Goal: Navigation & Orientation: Find specific page/section

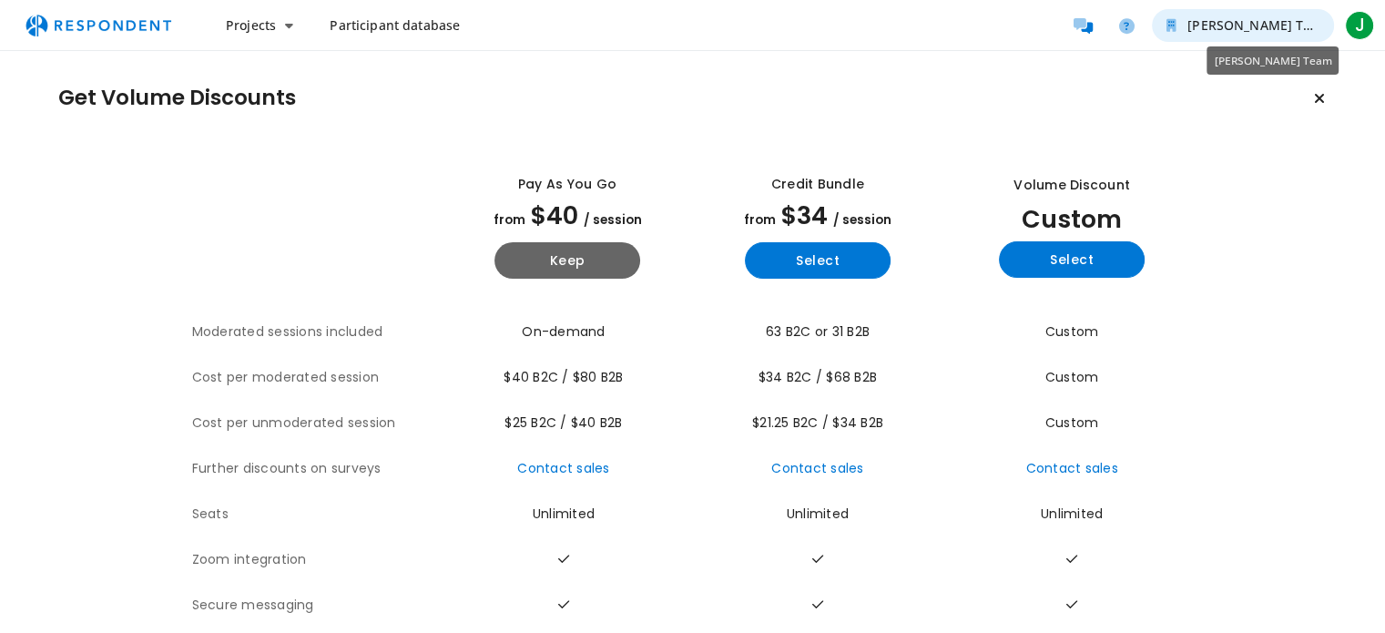
click at [1293, 36] on button "[PERSON_NAME] Team" at bounding box center [1243, 25] width 182 height 33
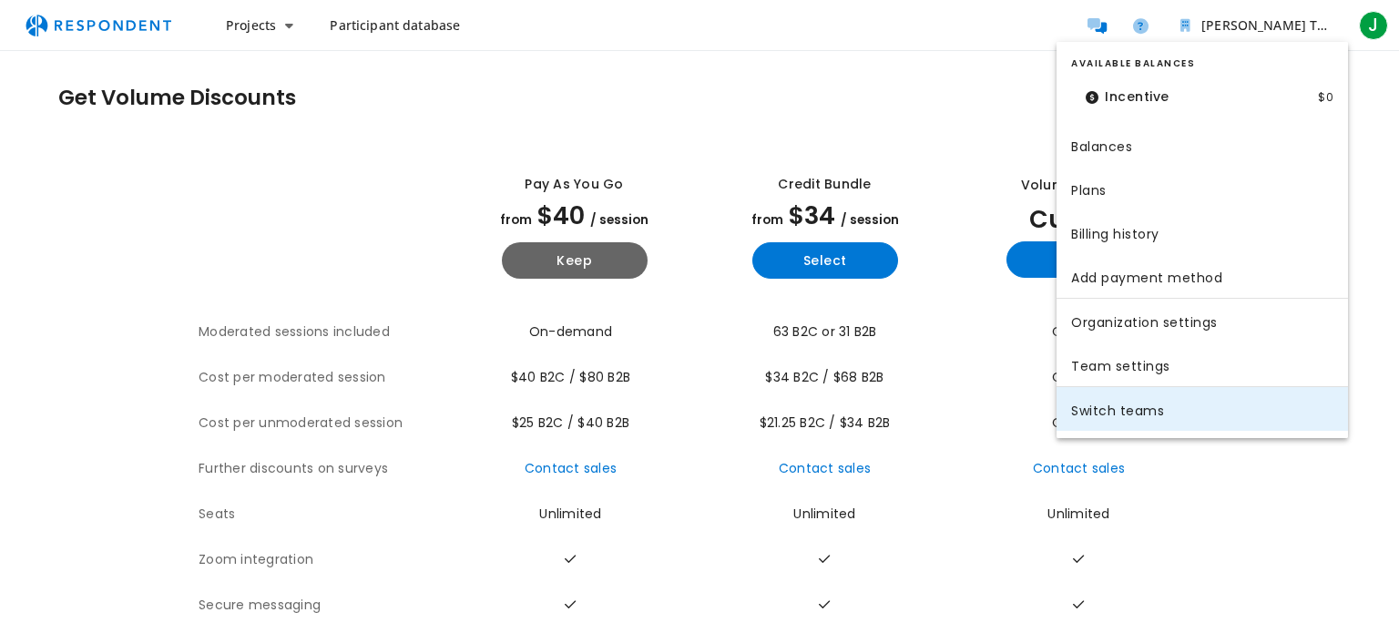
click at [1104, 408] on link "Switch teams" at bounding box center [1201, 409] width 291 height 44
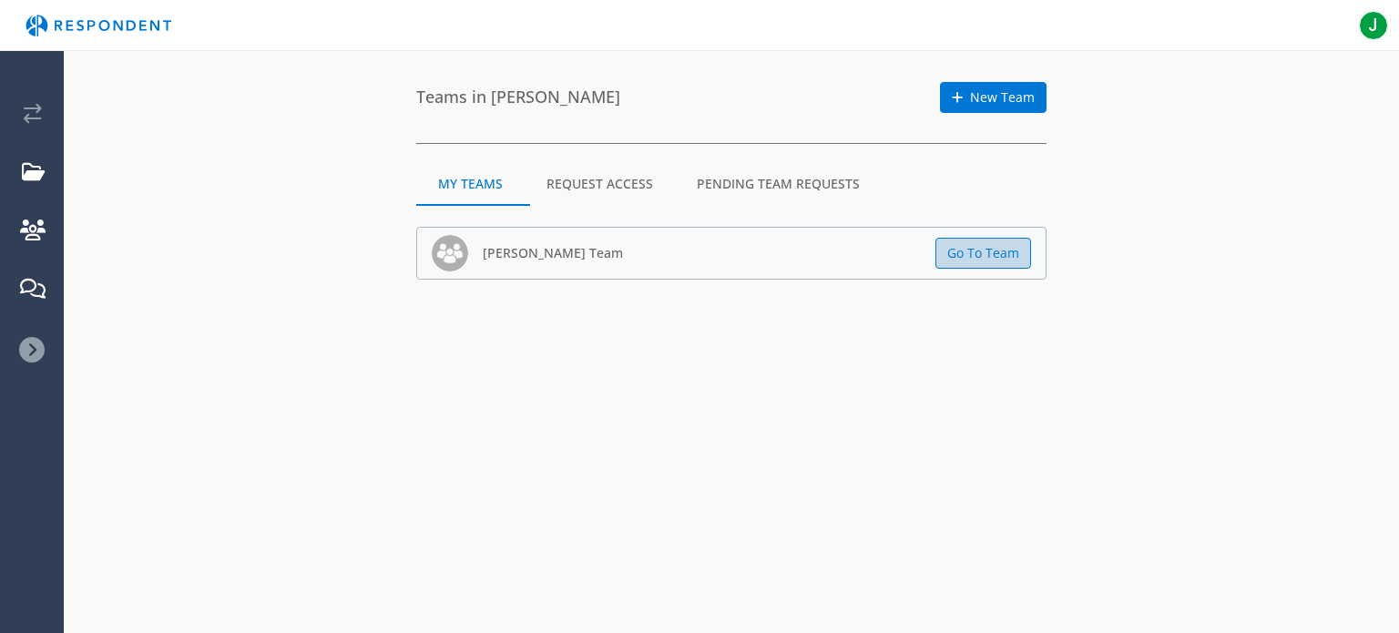
click at [1020, 252] on button "Go To Team" at bounding box center [983, 253] width 96 height 31
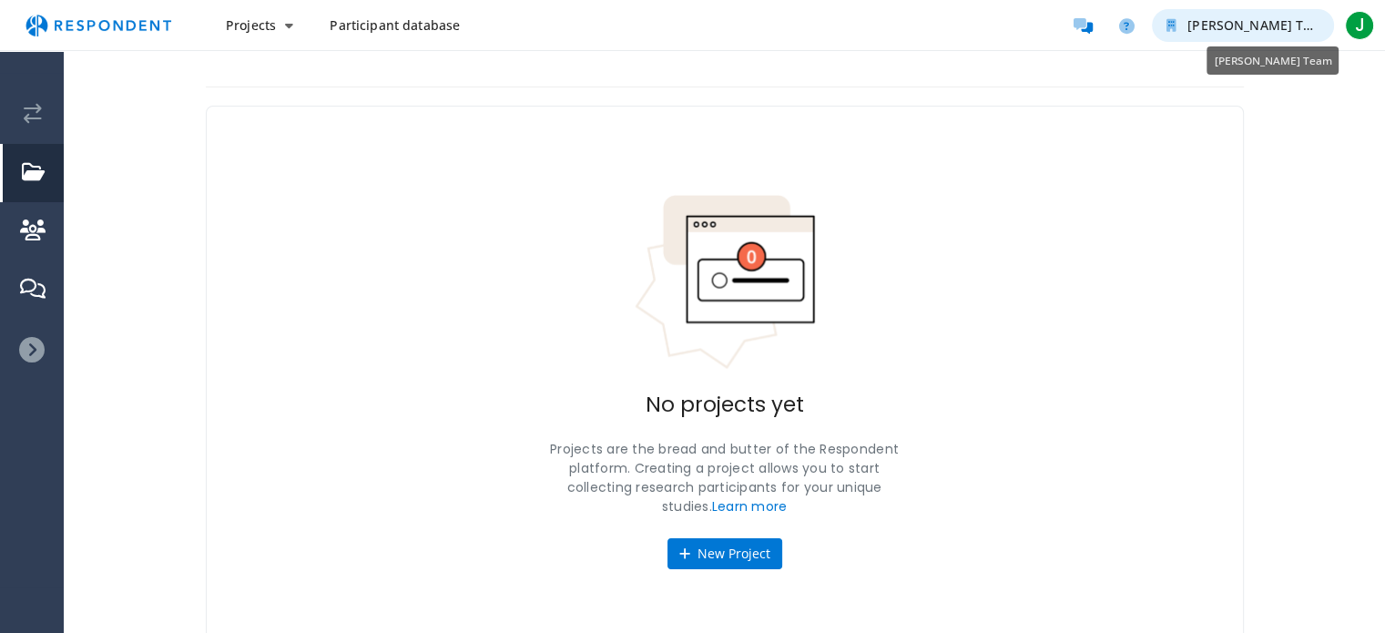
click at [1271, 20] on span "[PERSON_NAME] Team" at bounding box center [1259, 24] width 143 height 17
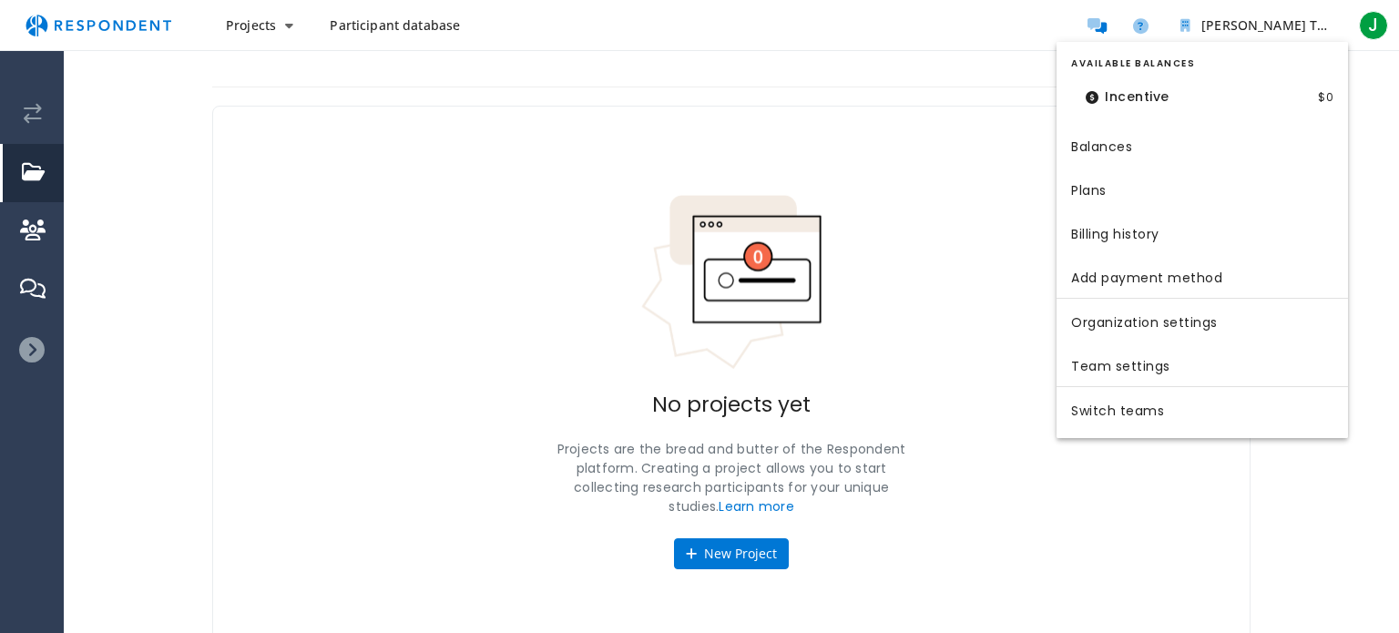
click at [1369, 94] on md-backdrop at bounding box center [699, 316] width 1399 height 633
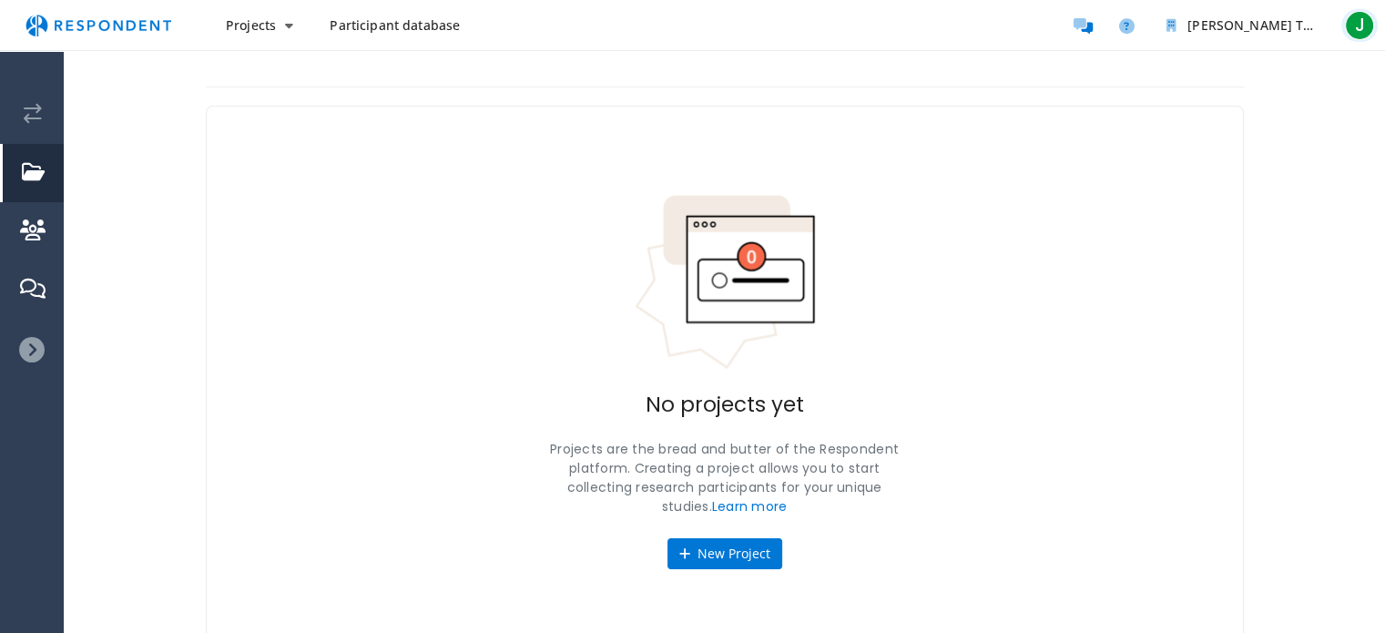
click at [1372, 36] on li "J J [PERSON_NAME] [EMAIL_ADDRESS][DOMAIN_NAME] Account settings Logout" at bounding box center [1359, 25] width 36 height 33
click at [1364, 38] on span "J" at bounding box center [1359, 25] width 29 height 29
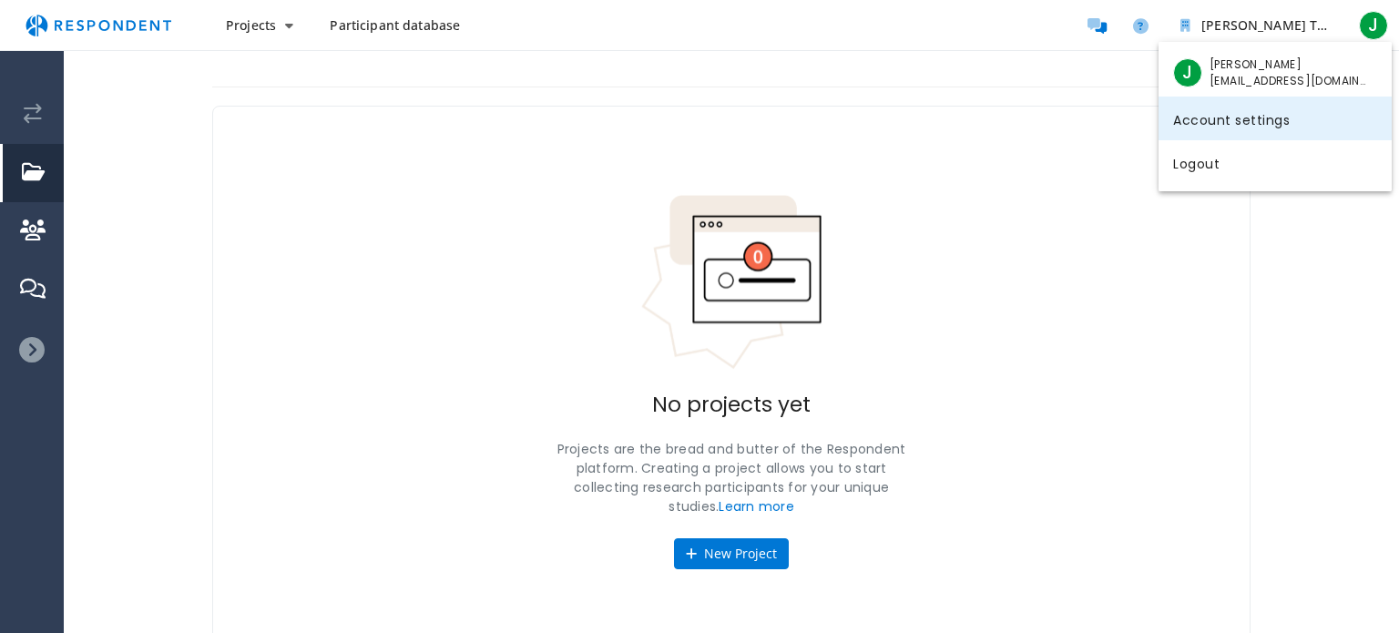
click at [1287, 126] on link "Account settings" at bounding box center [1274, 119] width 233 height 44
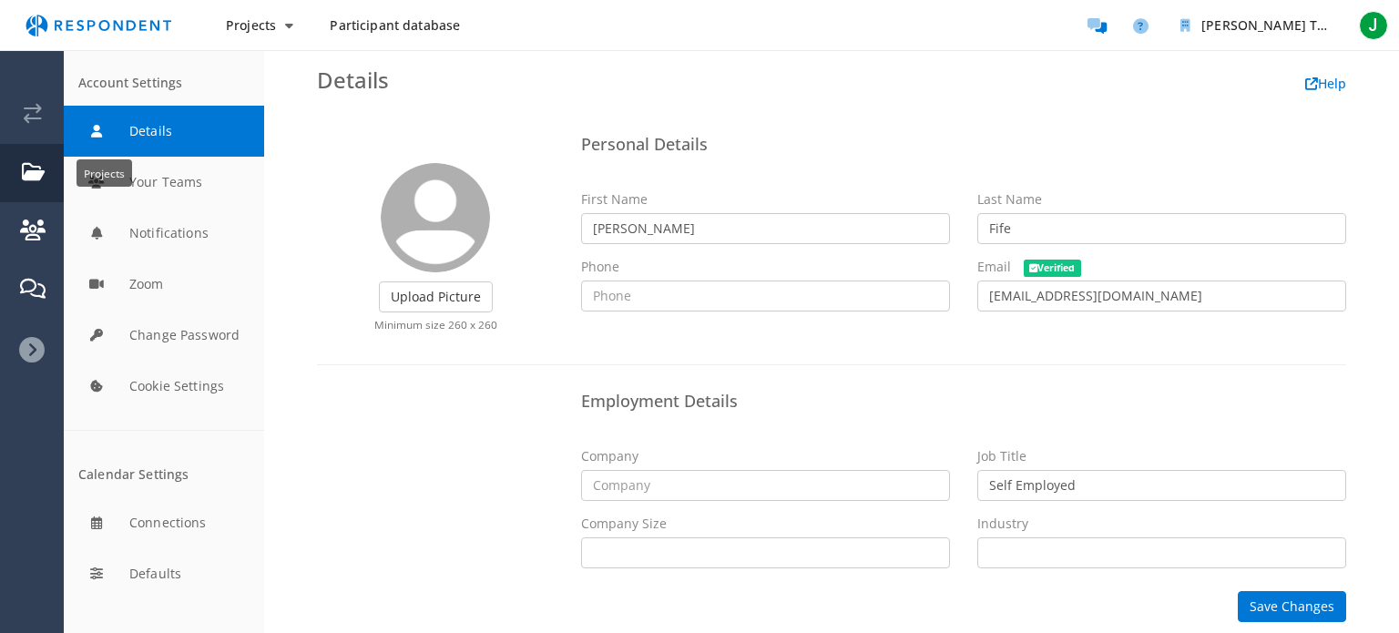
click at [42, 185] on link "Projects" at bounding box center [33, 173] width 61 height 58
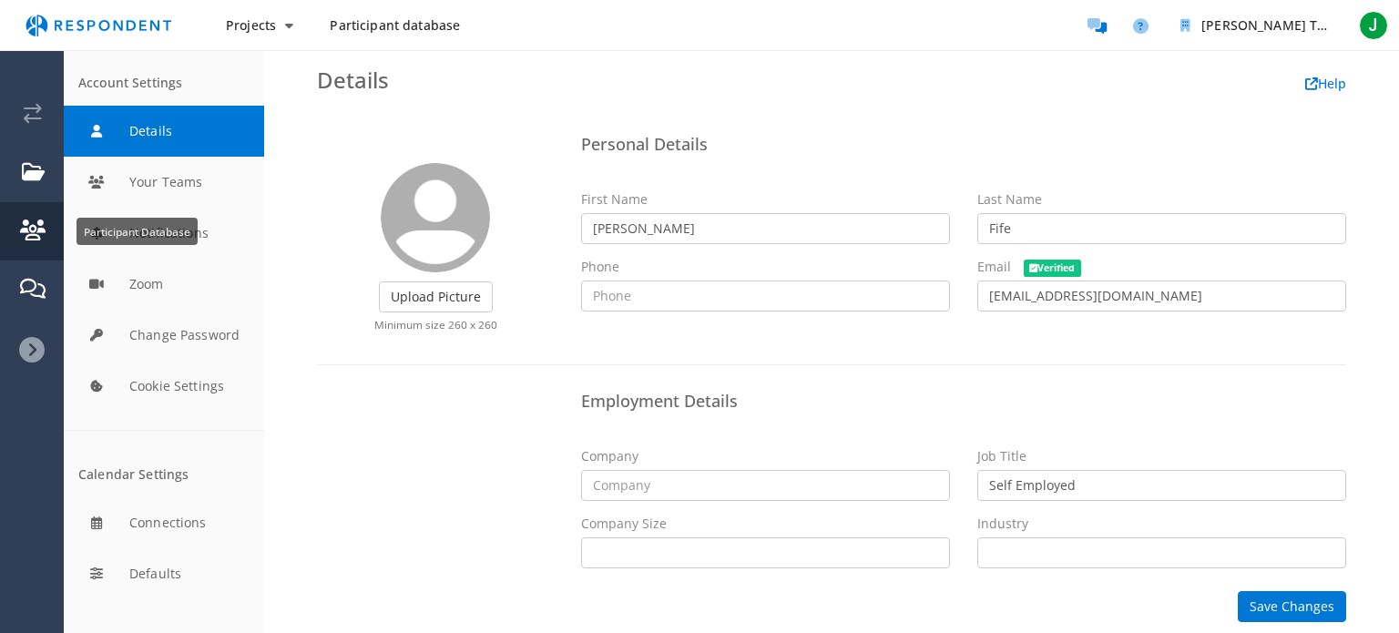
click at [36, 232] on em "Participant Database" at bounding box center [32, 230] width 25 height 20
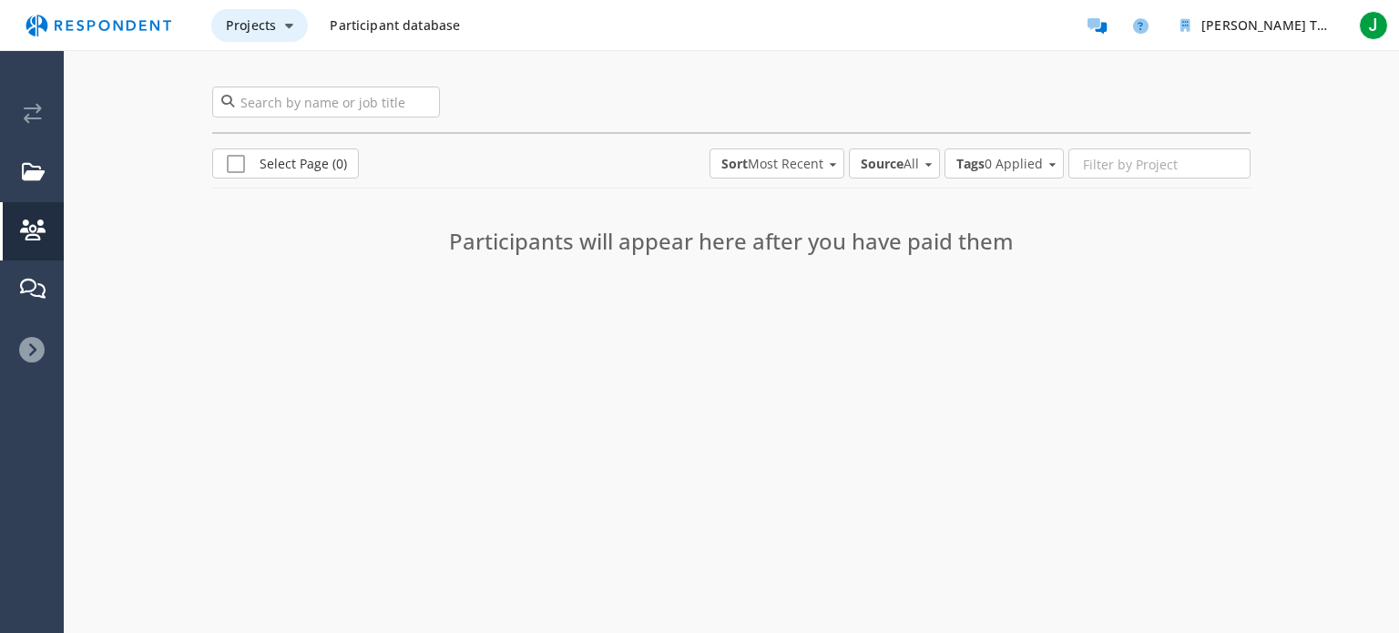
click at [291, 17] on button "Projects" at bounding box center [259, 25] width 97 height 33
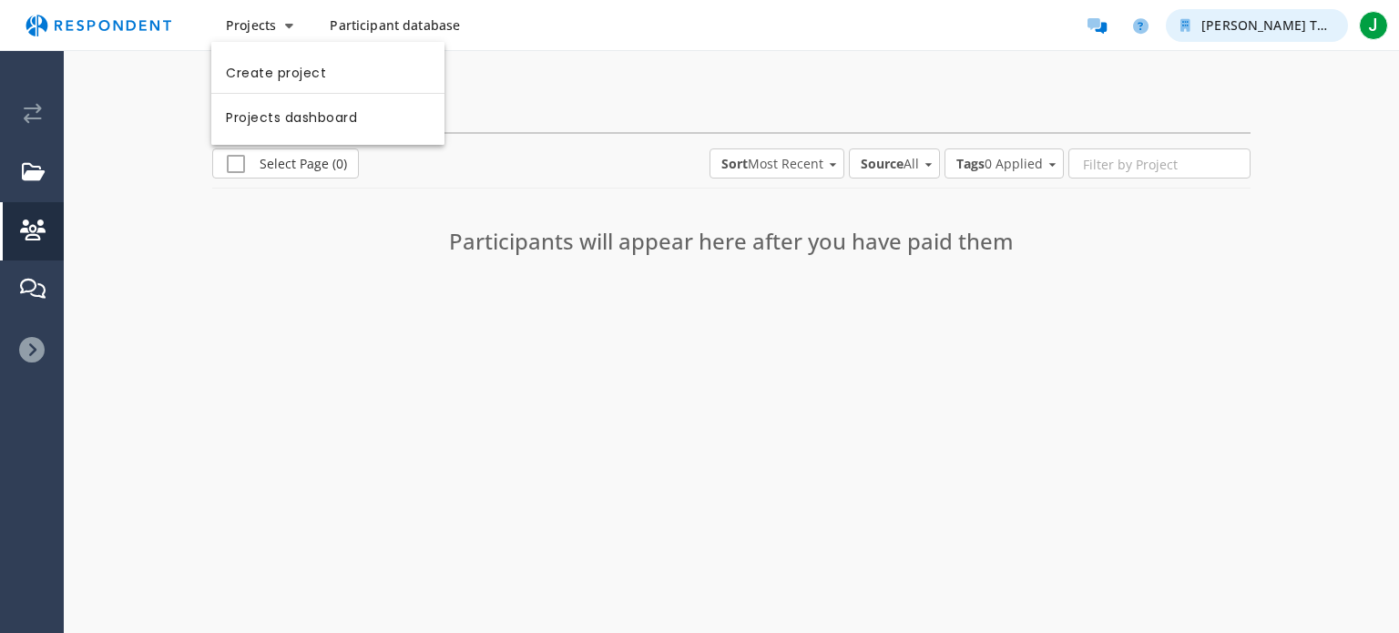
click at [1277, 32] on md-backdrop at bounding box center [699, 316] width 1399 height 633
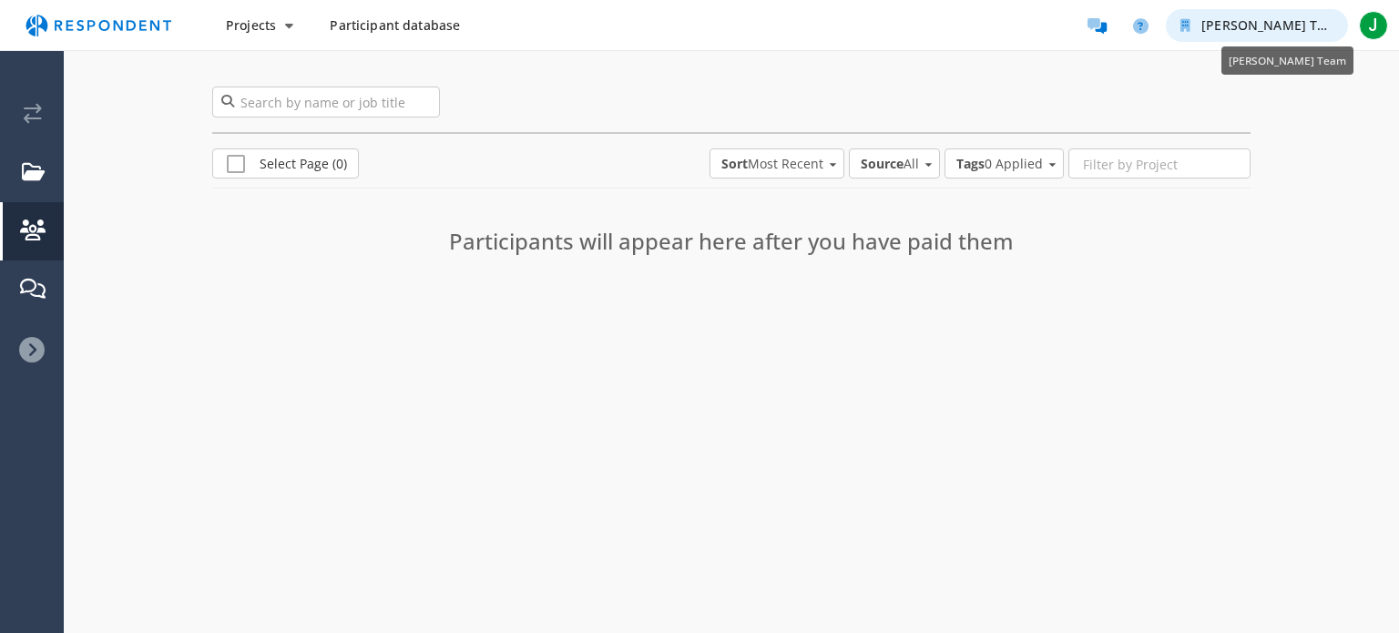
click at [1319, 26] on span "[PERSON_NAME] Team" at bounding box center [1272, 24] width 143 height 17
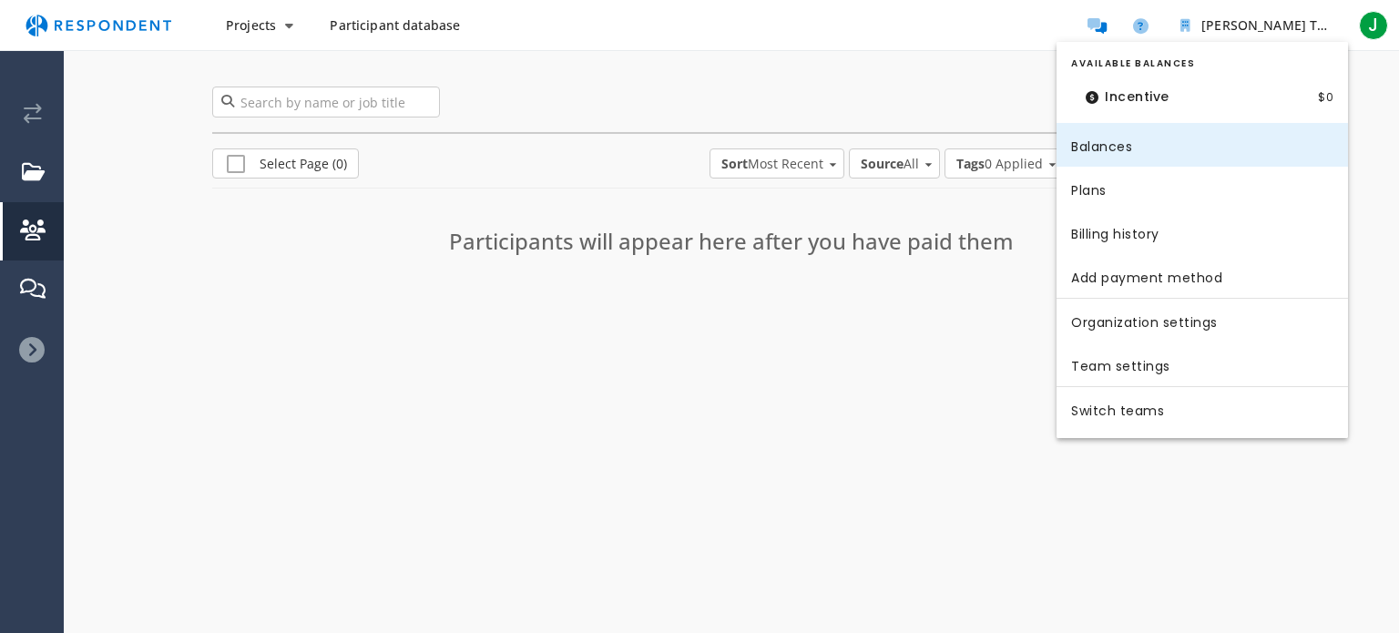
click at [1096, 155] on link "Balances" at bounding box center [1201, 145] width 291 height 44
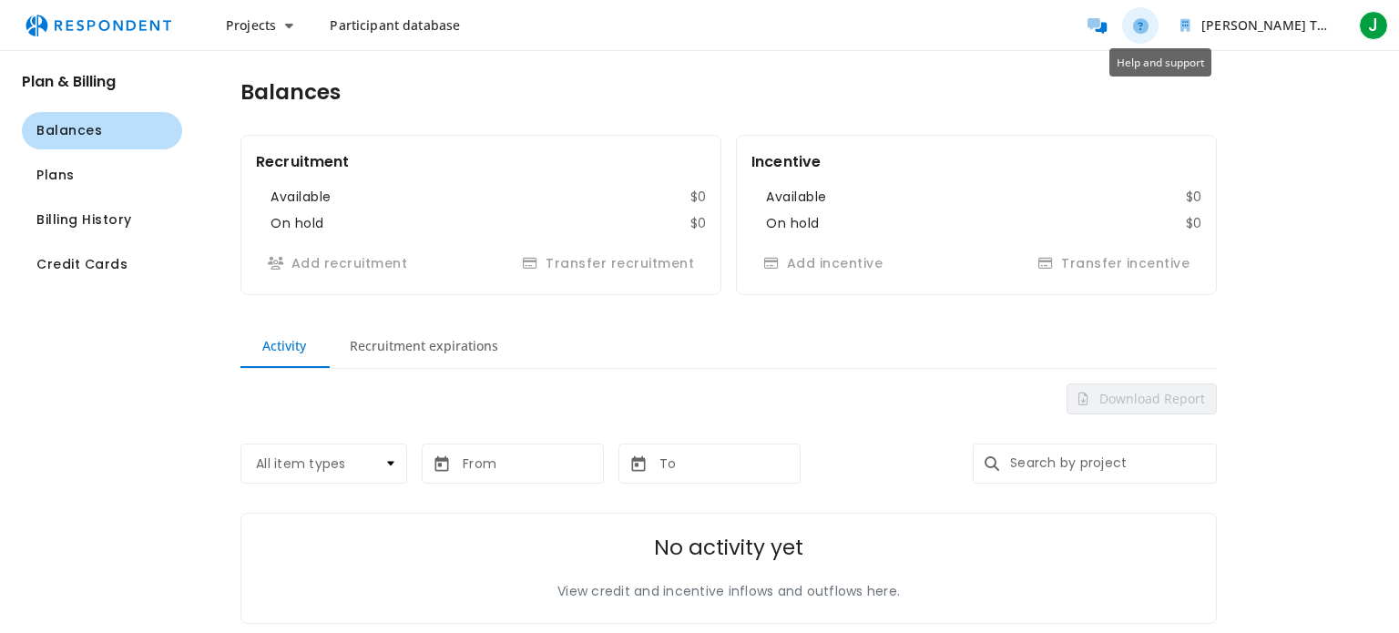
click at [1148, 30] on icon "Help and support" at bounding box center [1140, 25] width 15 height 15
